Goal: Task Accomplishment & Management: Use online tool/utility

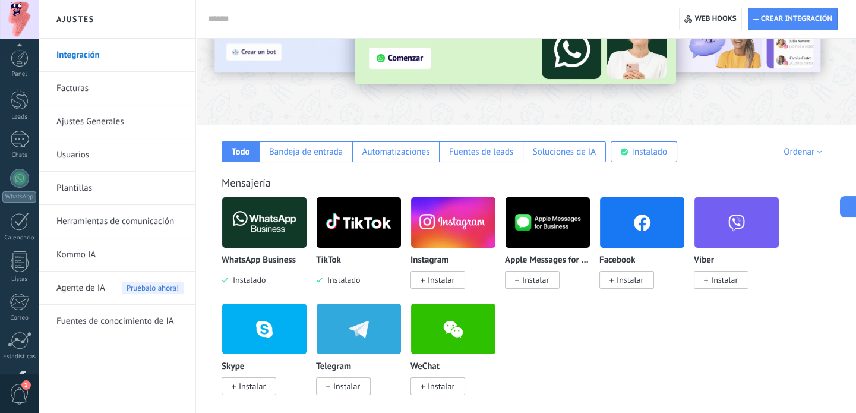
scroll to position [81, 0]
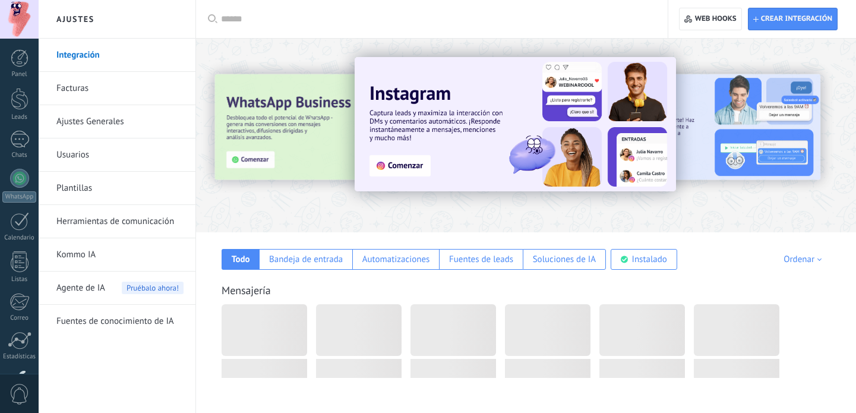
scroll to position [108, 0]
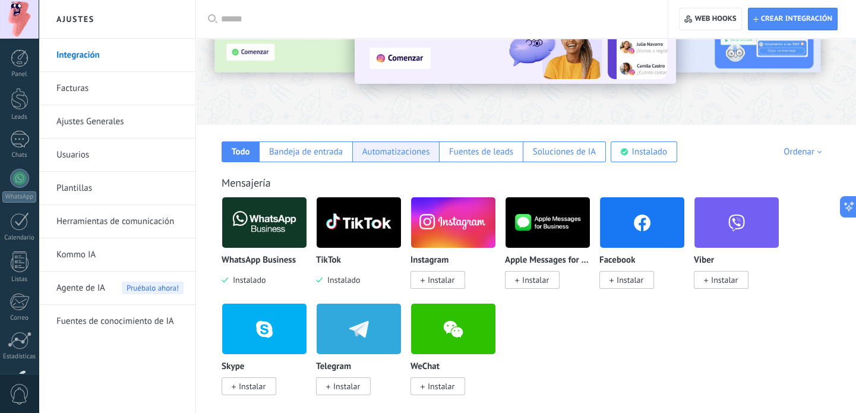
click at [401, 155] on div "Automatizaciones" at bounding box center [396, 151] width 68 height 11
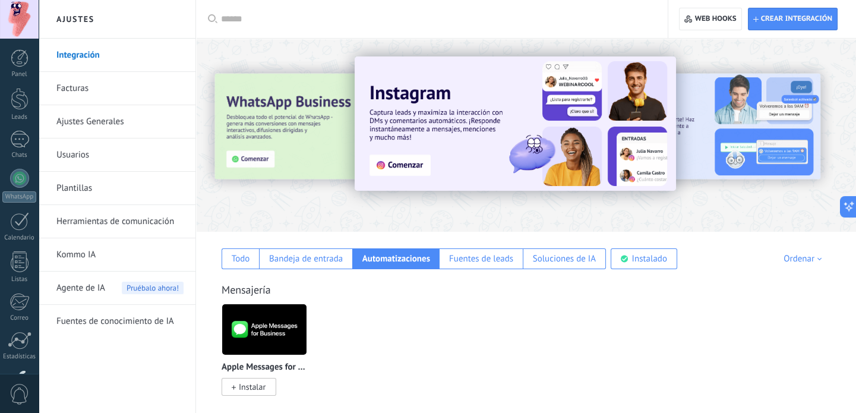
scroll to position [0, 0]
click at [244, 95] on div at bounding box center [235, 134] width 260 height 107
